Goal: Information Seeking & Learning: Understand process/instructions

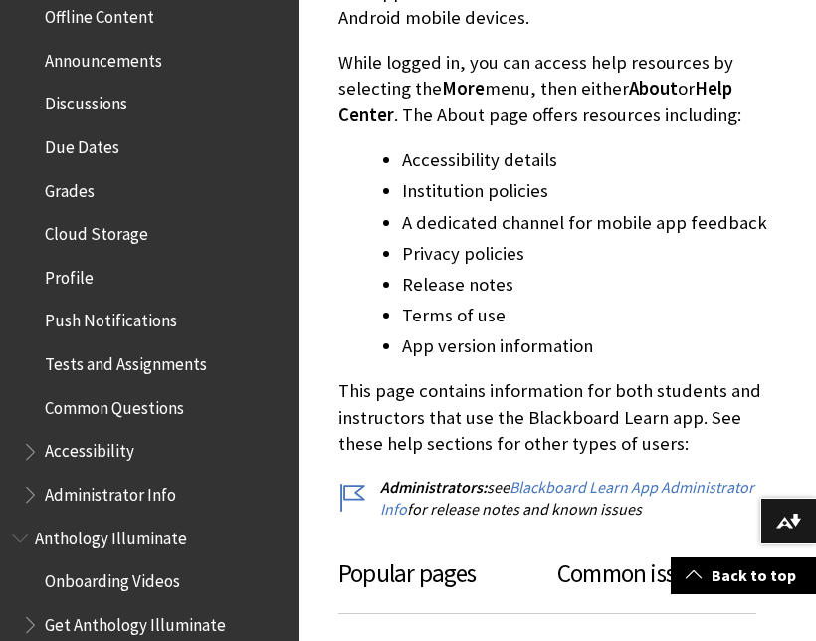
scroll to position [759, 0]
click at [120, 436] on span "Accessibility" at bounding box center [90, 449] width 90 height 27
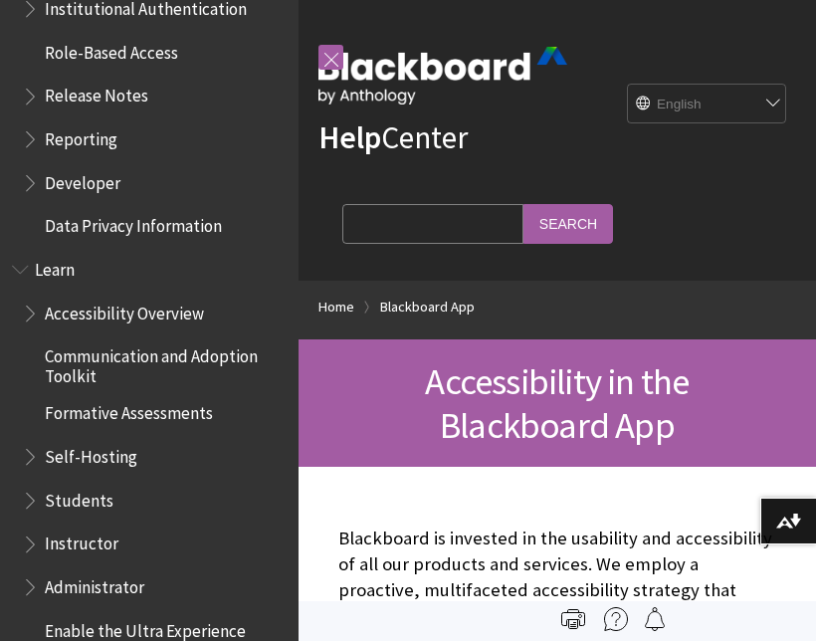
scroll to position [1483, 0]
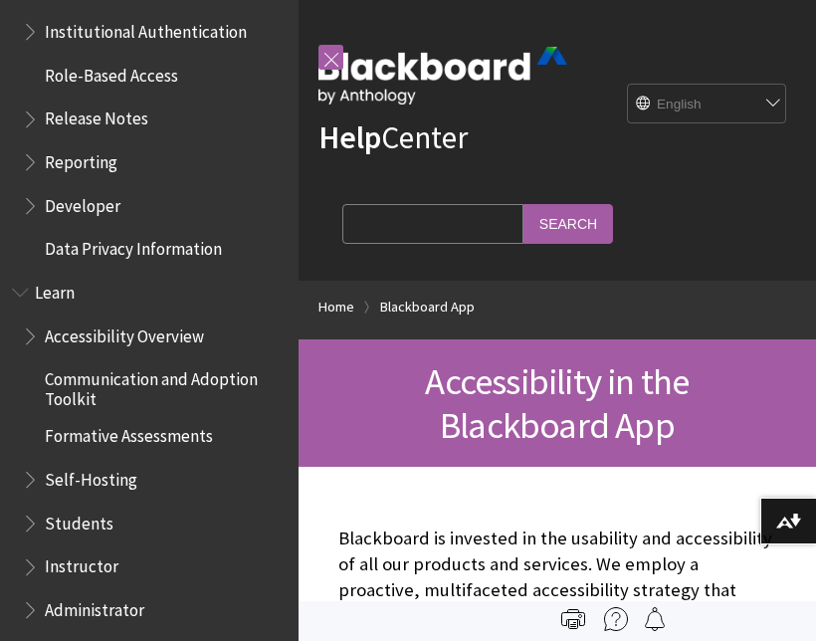
click at [137, 466] on span "Self-Hosting" at bounding box center [154, 480] width 265 height 34
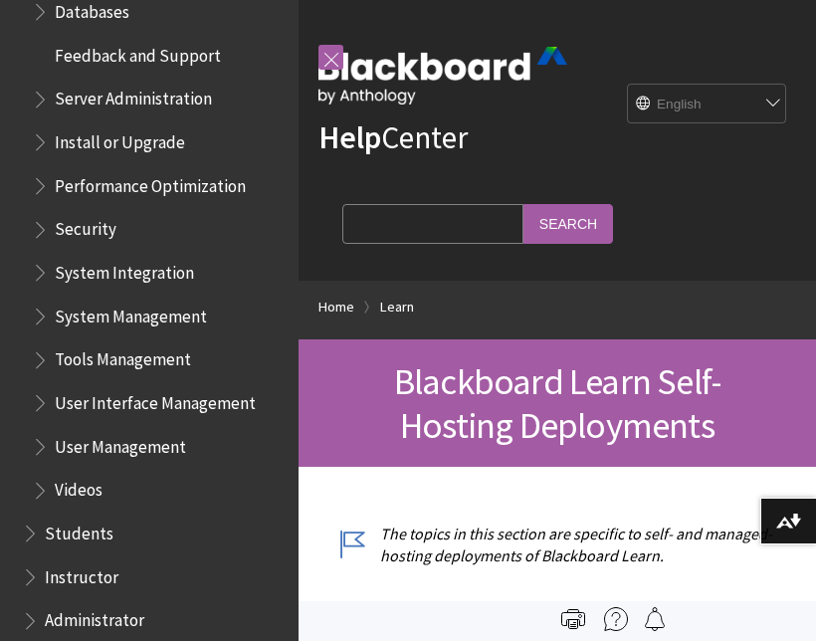
scroll to position [2394, 0]
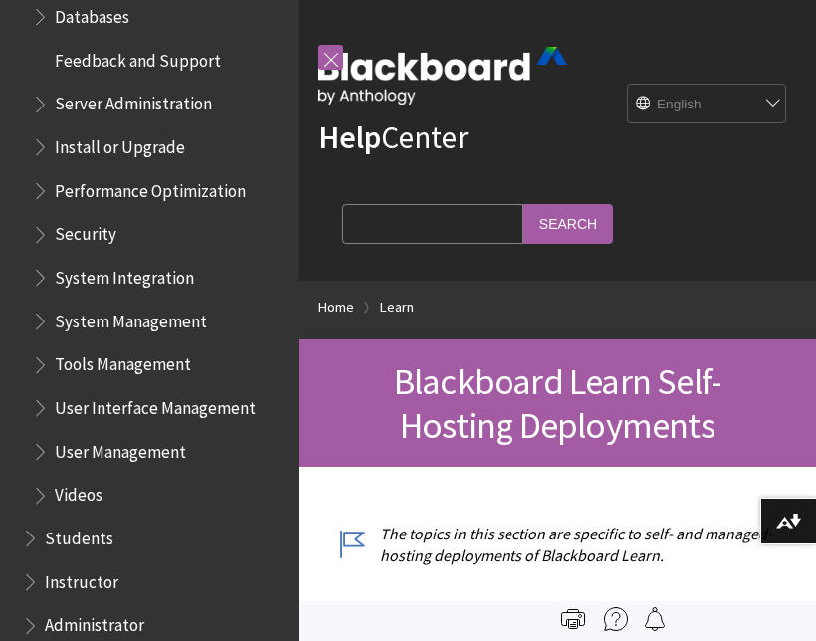
click at [42, 521] on span "Book outline for Blackboard Learn Help" at bounding box center [32, 533] width 21 height 25
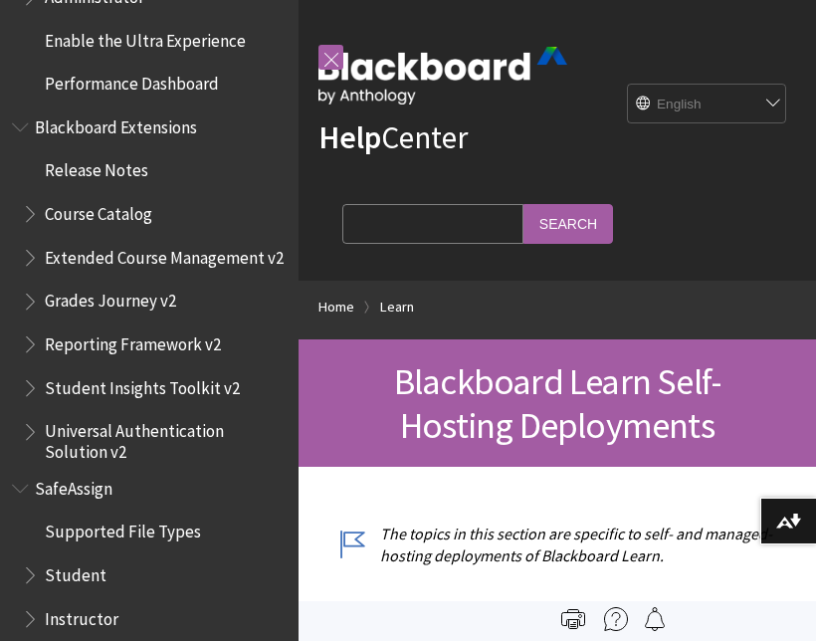
scroll to position [3455, 0]
click at [39, 559] on span "Student" at bounding box center [154, 576] width 265 height 34
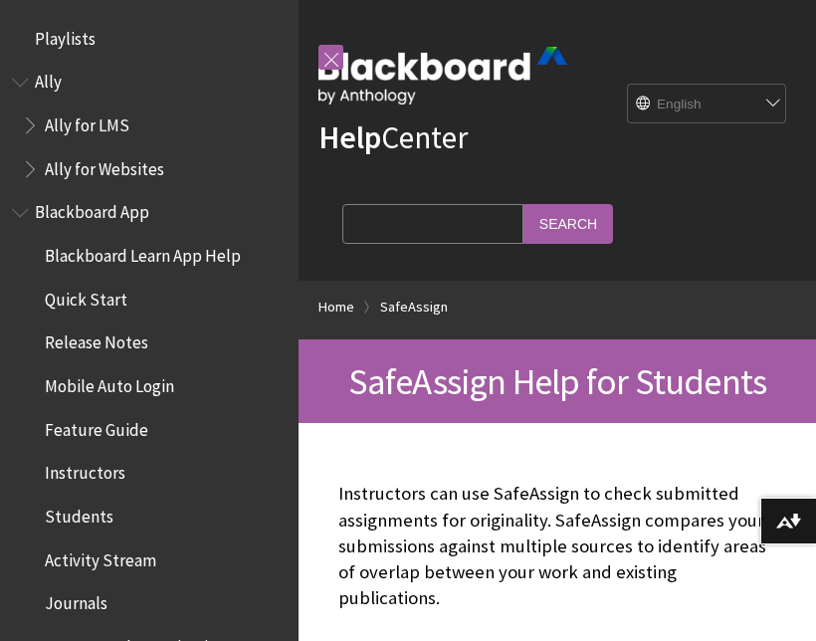
scroll to position [2329, 0]
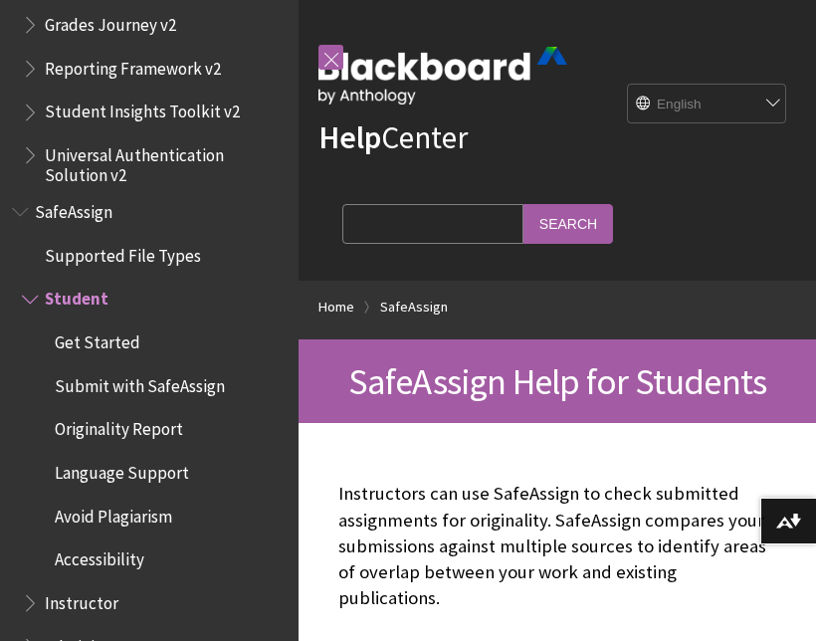
click at [426, 222] on input "Search Query" at bounding box center [432, 223] width 181 height 39
type input "Enroll in course"
click at [523, 223] on input "Search" at bounding box center [568, 223] width 90 height 39
click at [523, 216] on input "Search" at bounding box center [568, 223] width 90 height 39
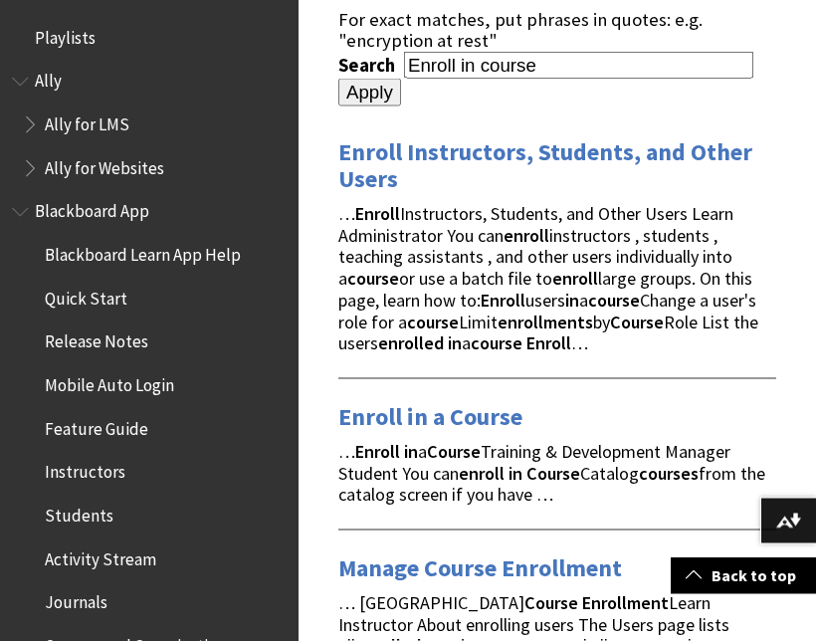
scroll to position [270, 0]
